Goal: Find specific page/section: Find specific page/section

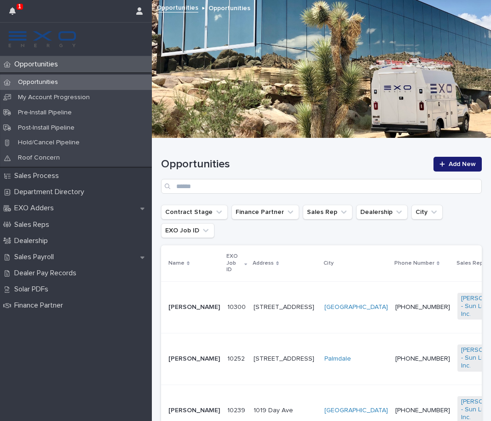
click at [228, 304] on p "10300" at bounding box center [238, 306] width 20 height 10
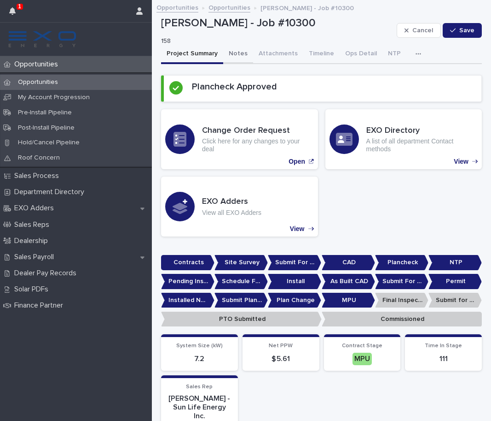
click at [232, 57] on button "Notes" at bounding box center [238, 54] width 30 height 19
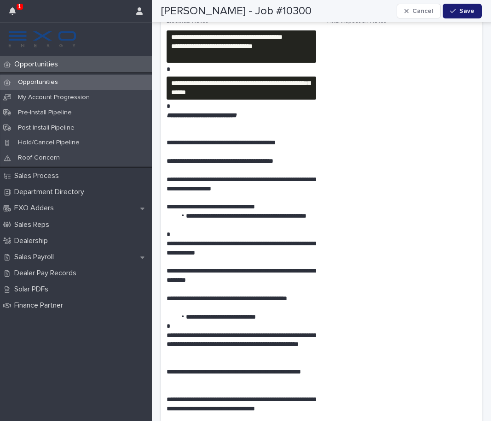
scroll to position [182, 0]
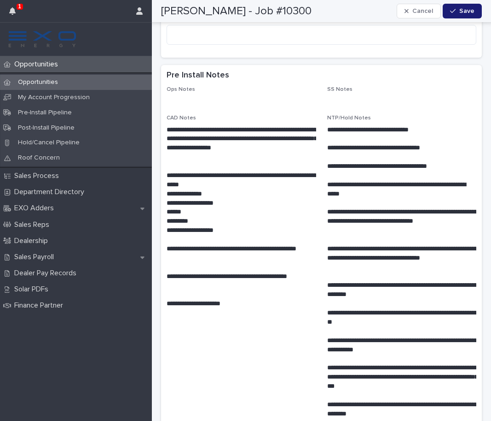
click at [67, 79] on div "Opportunities" at bounding box center [76, 82] width 152 height 15
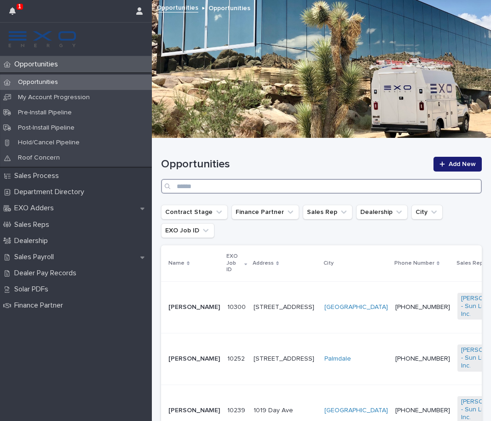
click at [229, 187] on input "Search" at bounding box center [321, 186] width 321 height 15
type input "******"
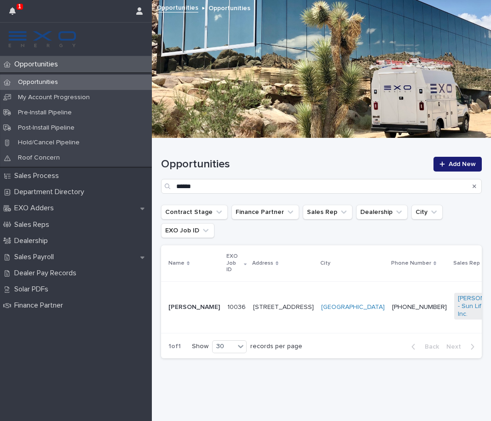
click at [226, 291] on td "10036 10036" at bounding box center [237, 307] width 26 height 52
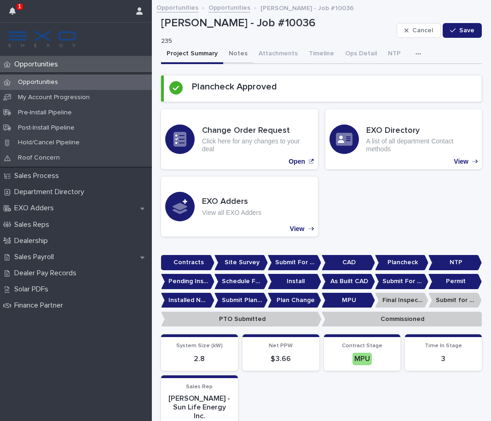
click at [234, 55] on button "Notes" at bounding box center [238, 54] width 30 height 19
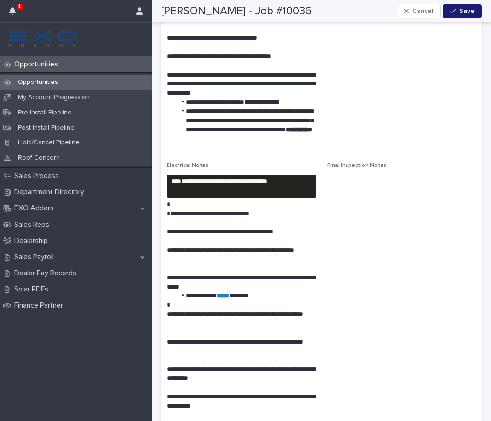
scroll to position [1612, 0]
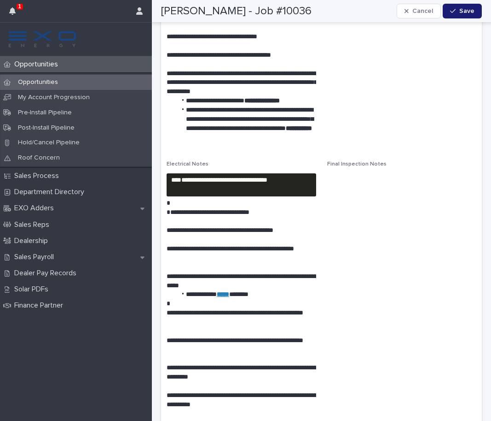
click at [76, 82] on div "Opportunities" at bounding box center [76, 82] width 152 height 15
